Goal: Information Seeking & Learning: Learn about a topic

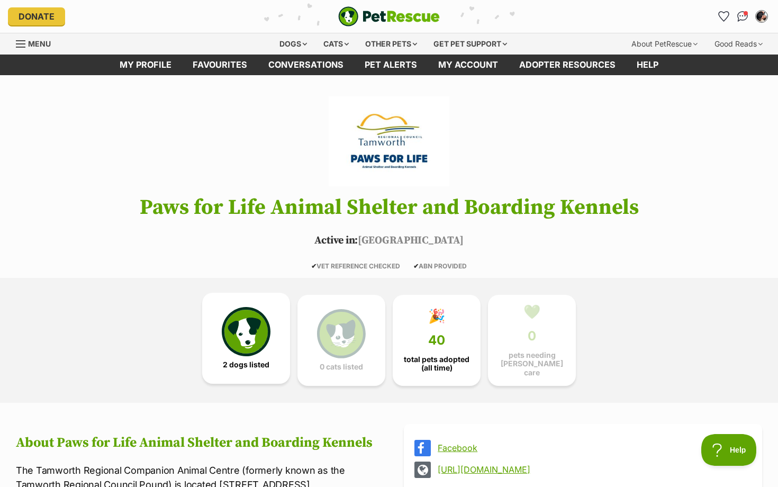
click at [247, 361] on span "2 dogs listed" at bounding box center [246, 365] width 47 height 8
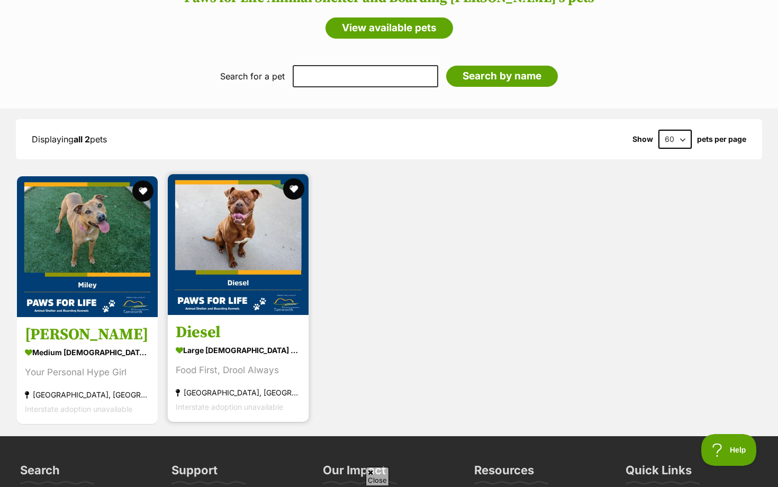
click at [240, 275] on img at bounding box center [238, 244] width 141 height 141
